Goal: Task Accomplishment & Management: Use online tool/utility

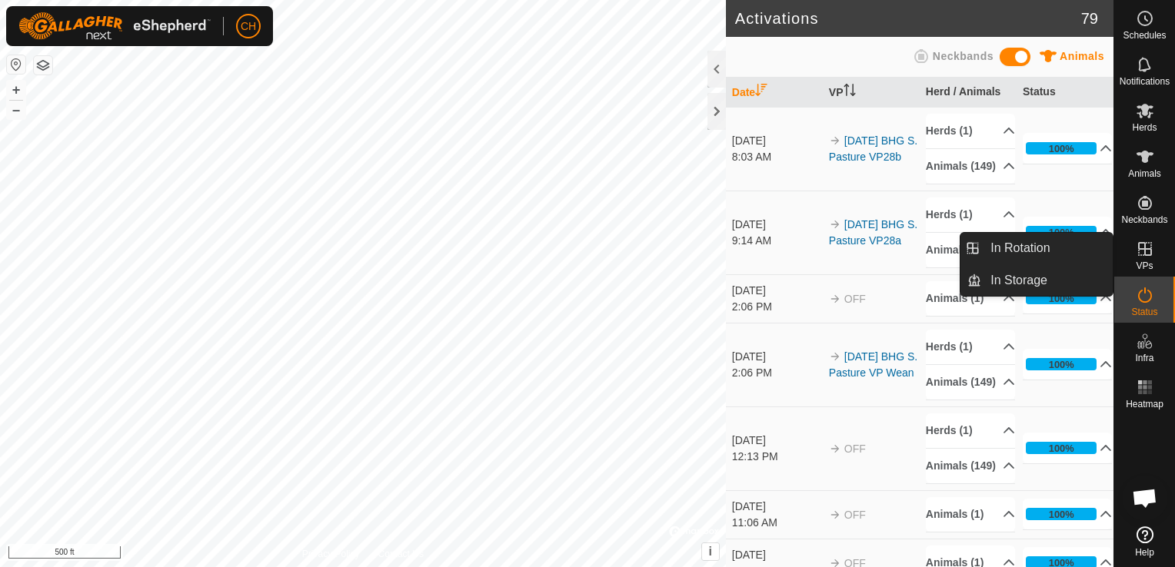
click at [1150, 262] on span "VPs" at bounding box center [1144, 265] width 17 height 9
click at [1056, 256] on link "In Rotation" at bounding box center [1046, 248] width 131 height 31
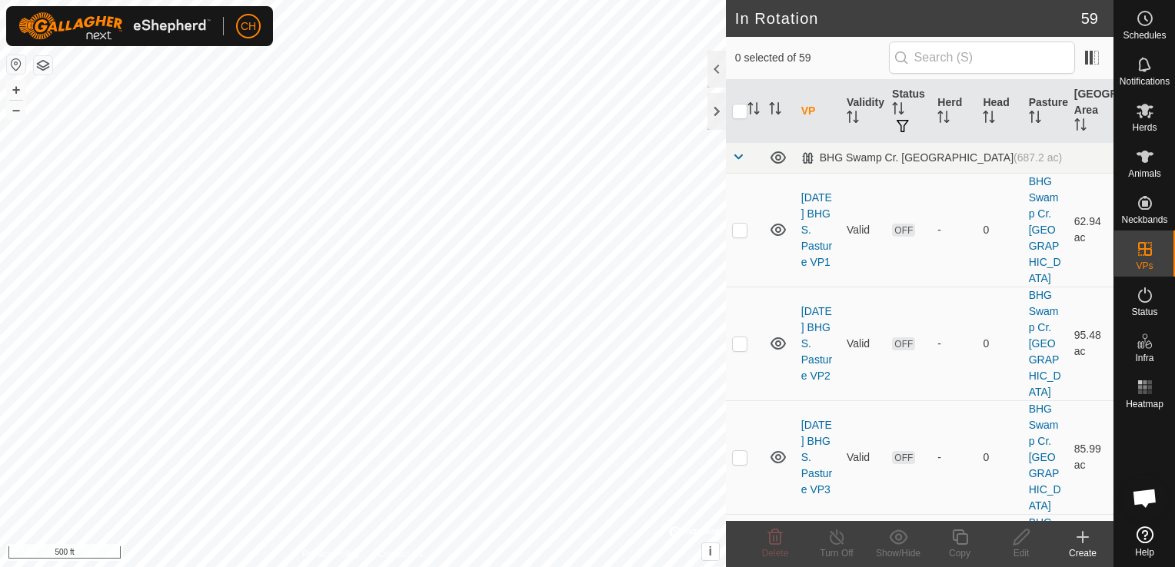
click at [1081, 540] on icon at bounding box center [1082, 537] width 18 height 18
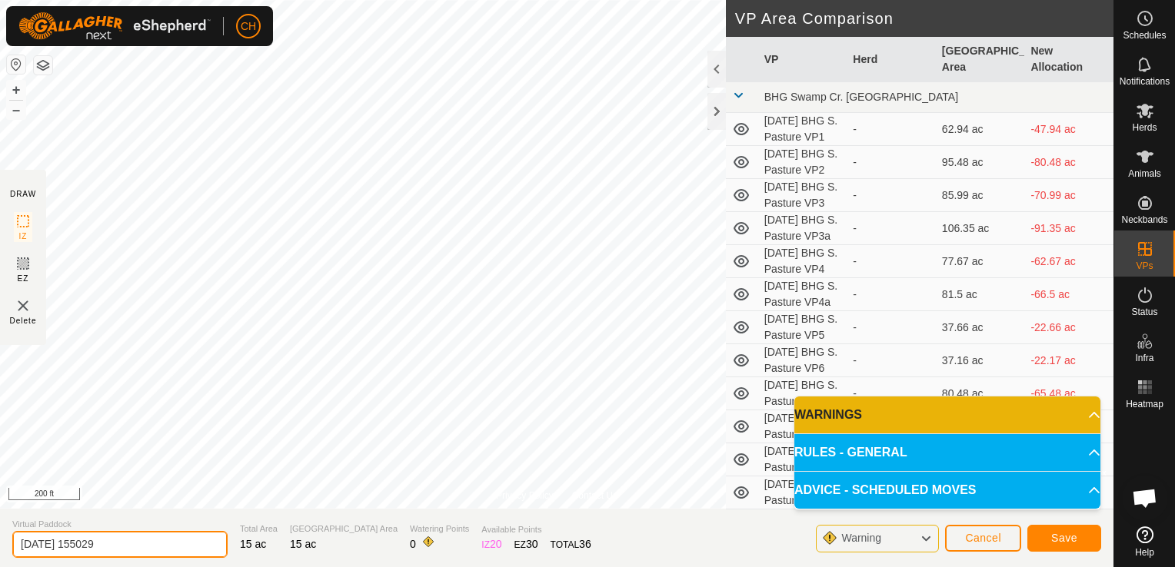
click at [135, 545] on input "2025-09-26 155029" at bounding box center [119, 544] width 215 height 27
type input "2025-09-26 BHG S. Pasture VP29"
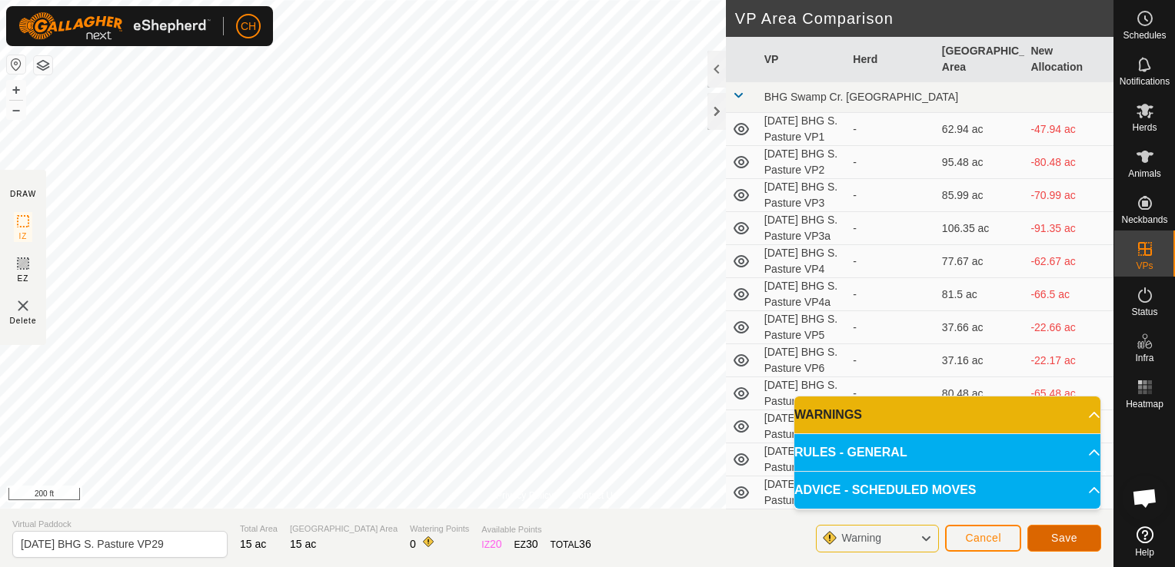
click at [1063, 537] on span "Save" at bounding box center [1064, 538] width 26 height 12
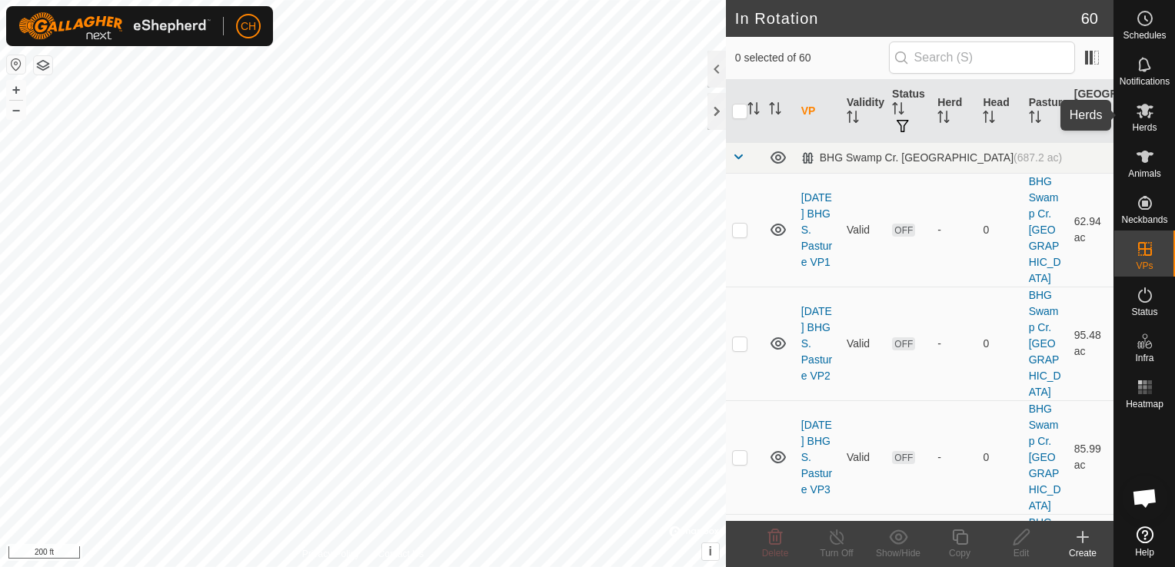
click at [1147, 118] on icon at bounding box center [1144, 111] width 17 height 15
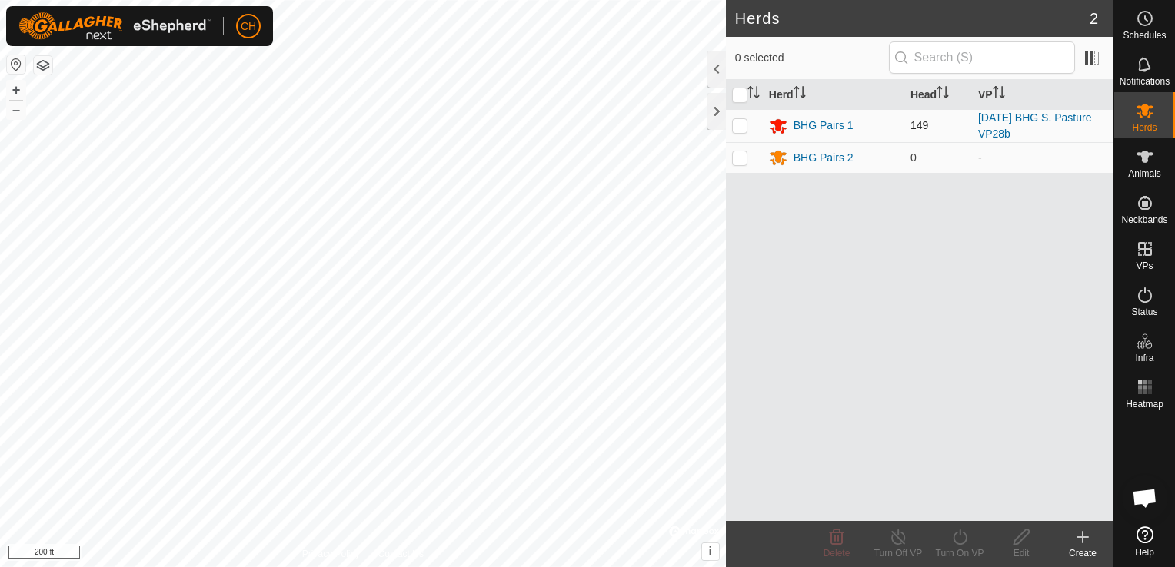
click at [735, 127] on p-checkbox at bounding box center [739, 125] width 15 height 12
checkbox input "true"
click at [950, 534] on icon at bounding box center [959, 537] width 19 height 18
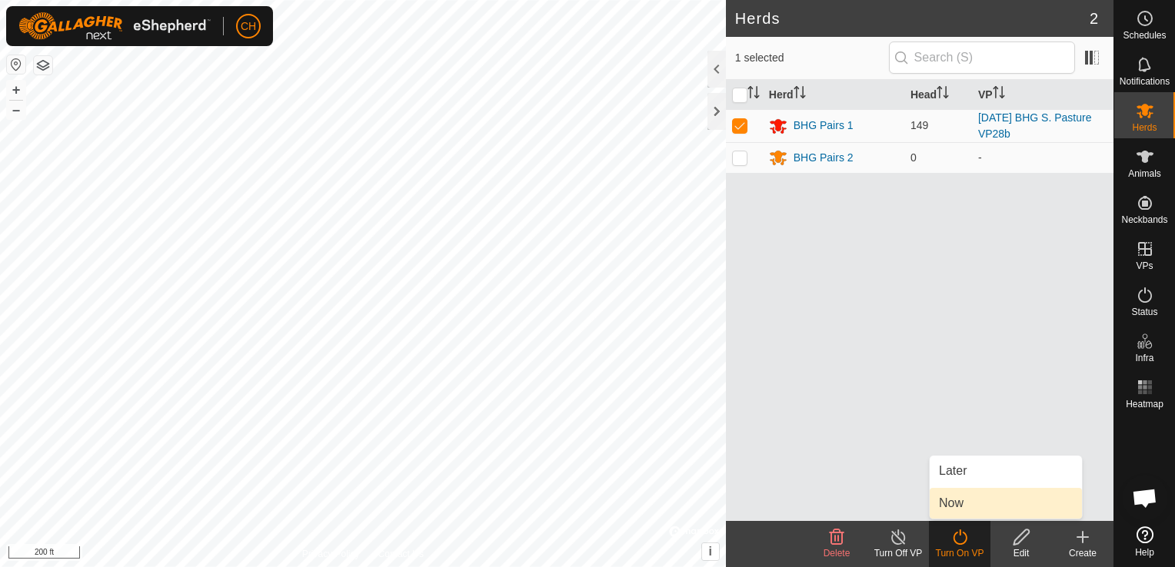
click at [960, 508] on link "Now" at bounding box center [1006, 503] width 152 height 31
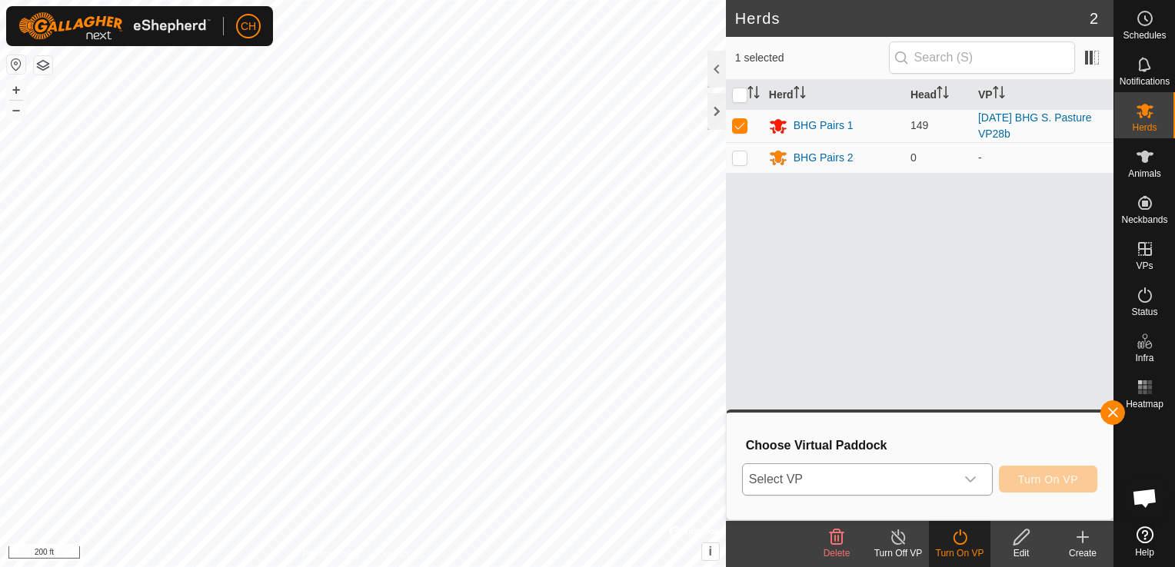
click at [971, 478] on icon "dropdown trigger" at bounding box center [970, 480] width 12 height 12
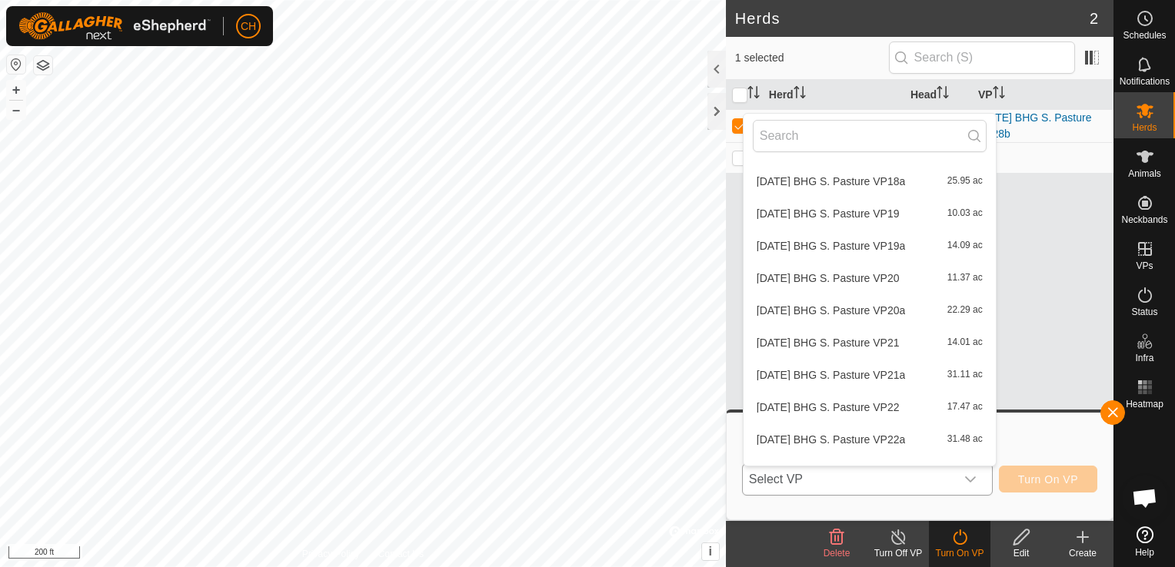
scroll to position [1699, 0]
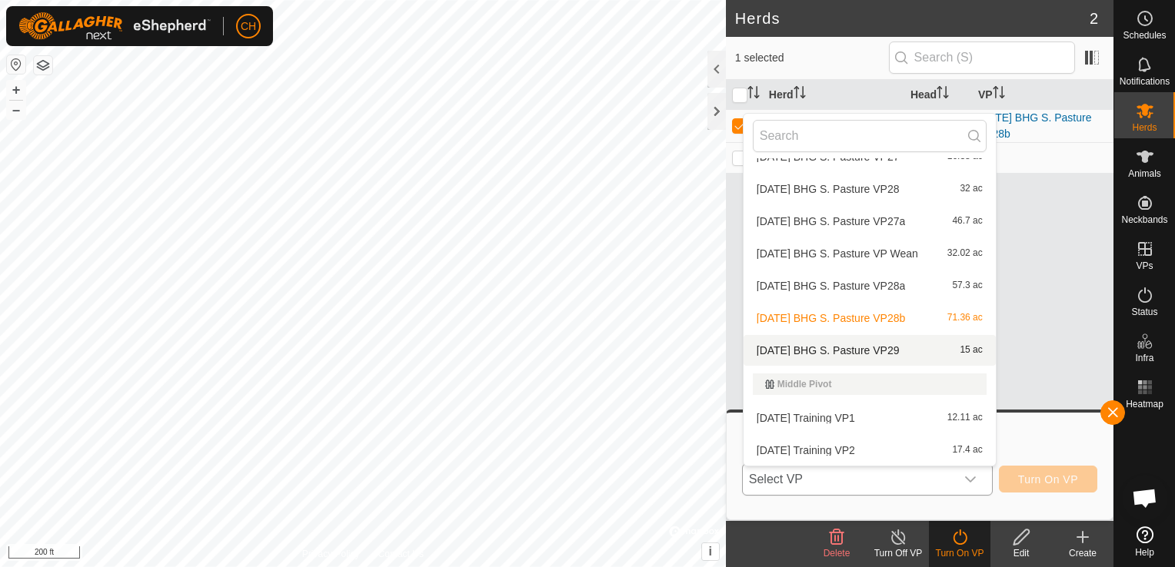
click at [885, 348] on li "2025-09-26 BHG S. Pasture VP29 15 ac" at bounding box center [870, 350] width 252 height 31
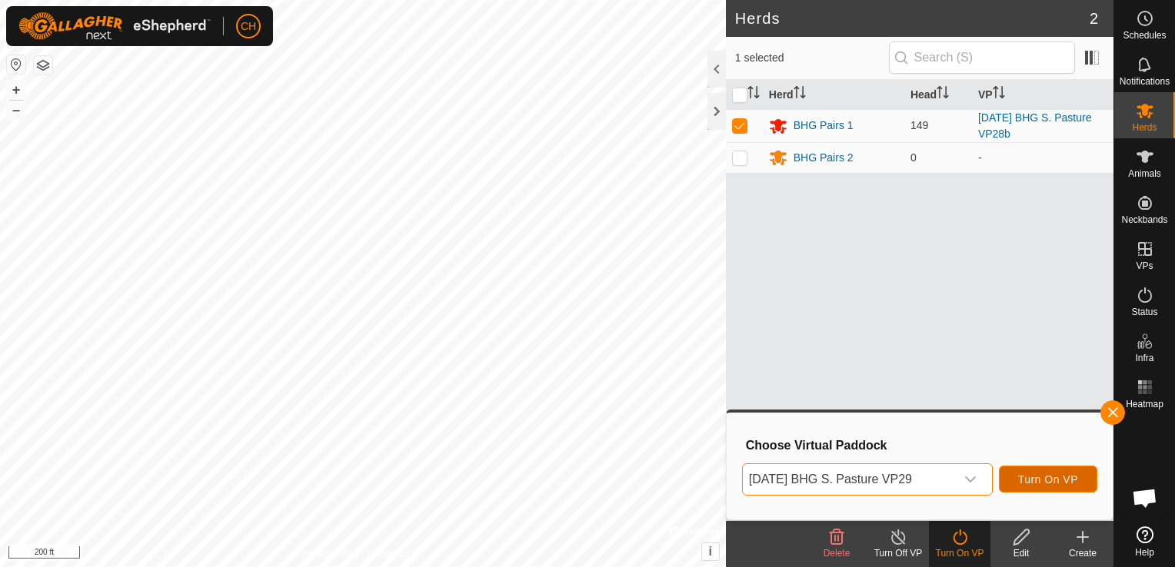
click at [1061, 481] on span "Turn On VP" at bounding box center [1048, 480] width 60 height 12
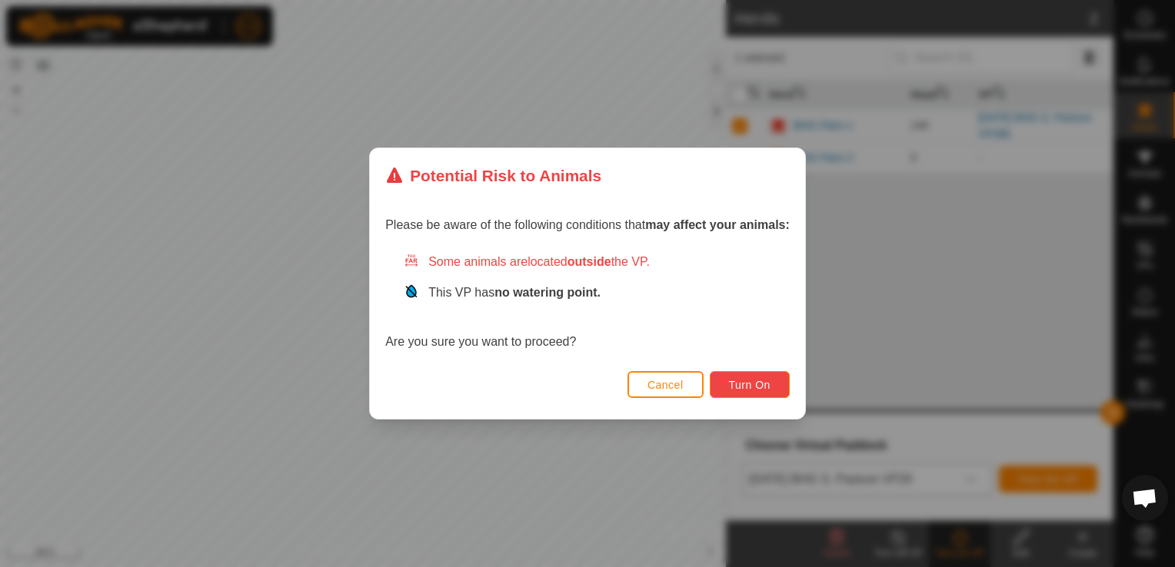
click at [770, 386] on button "Turn On" at bounding box center [750, 384] width 80 height 27
